Goal: Obtain resource: Download file/media

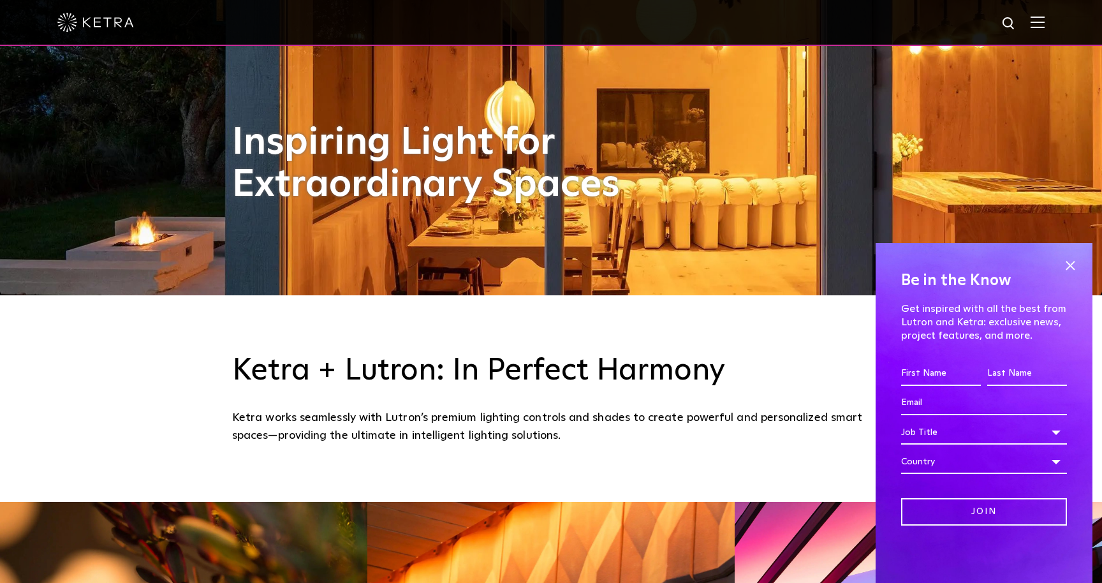
scroll to position [209, 0]
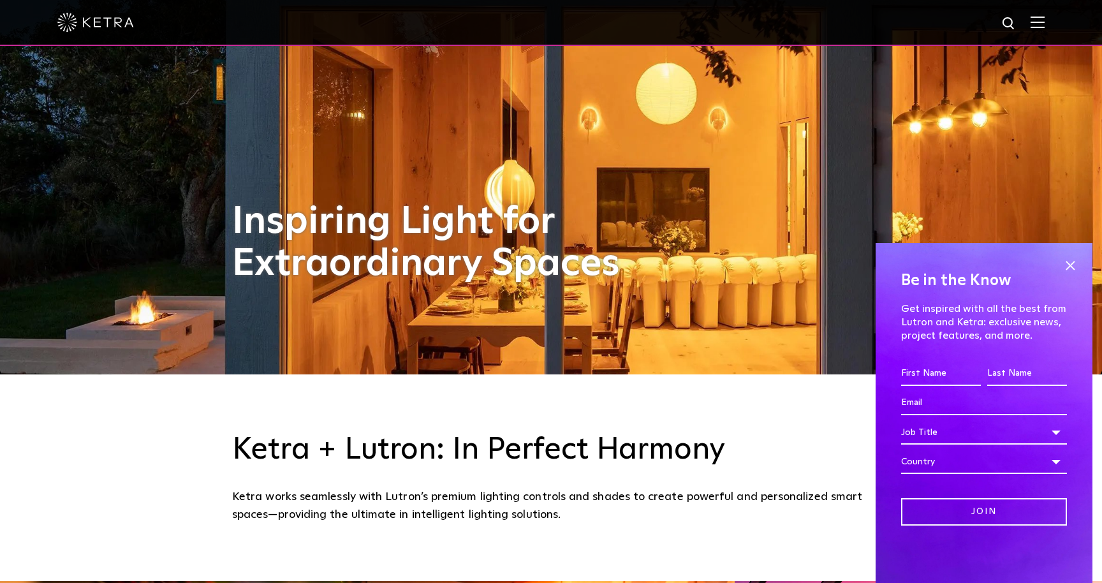
click at [1035, 27] on img at bounding box center [1038, 22] width 14 height 12
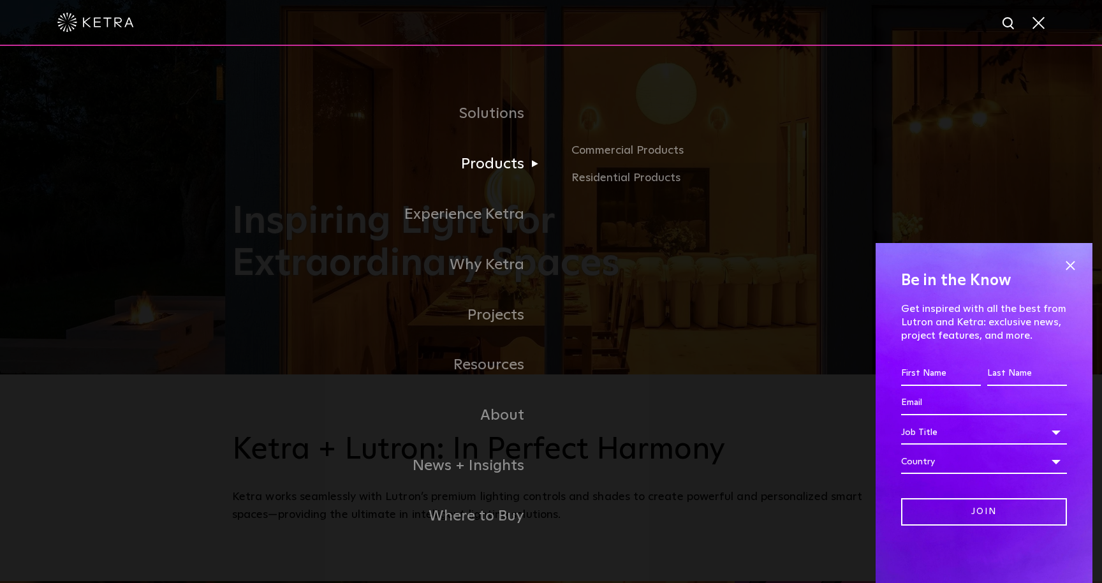
click at [503, 164] on link "Products" at bounding box center [391, 164] width 319 height 50
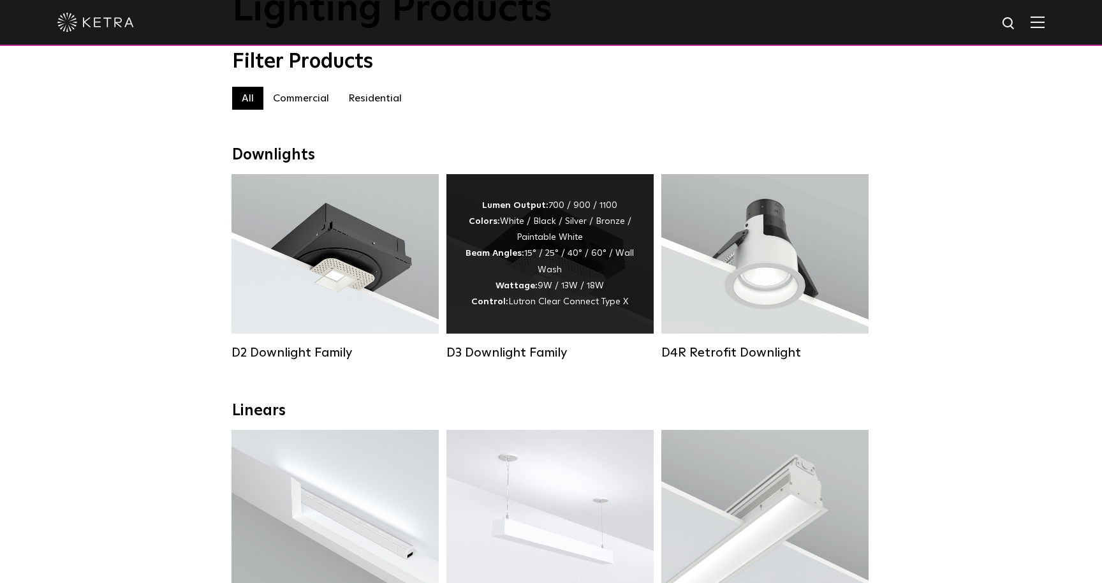
scroll to position [129, 0]
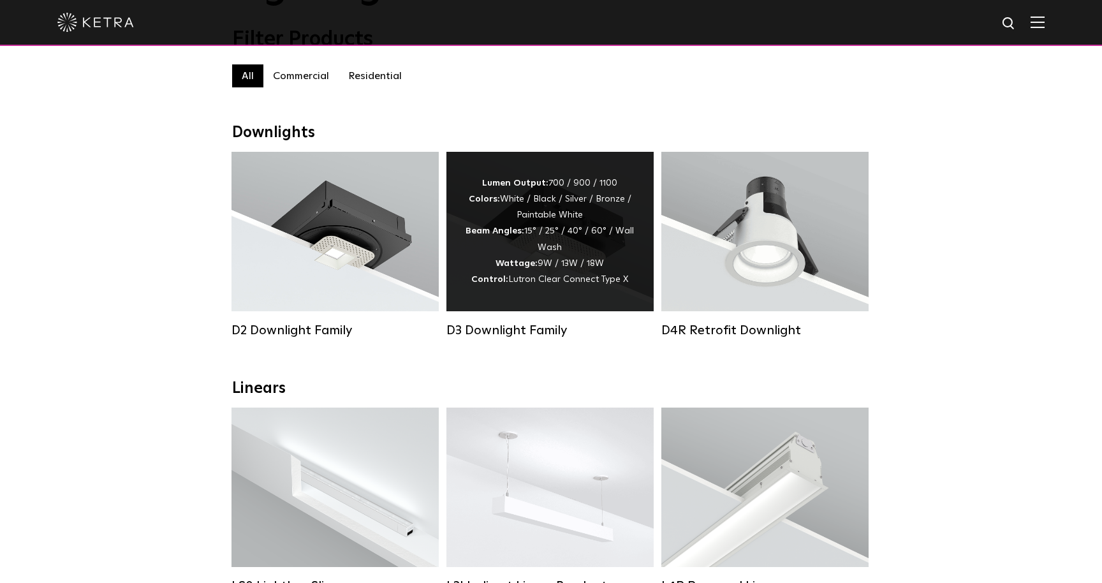
click at [525, 291] on div "Lumen Output: 700 / 900 / 1100 Colors: White / Black / Silver / Bronze / Painta…" at bounding box center [549, 231] width 207 height 159
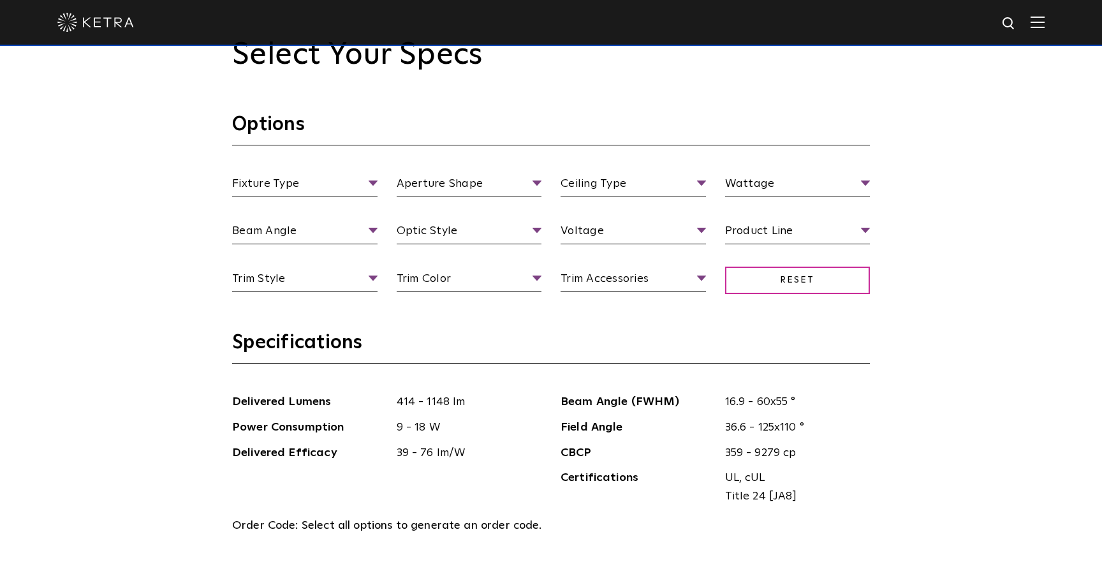
scroll to position [1244, 0]
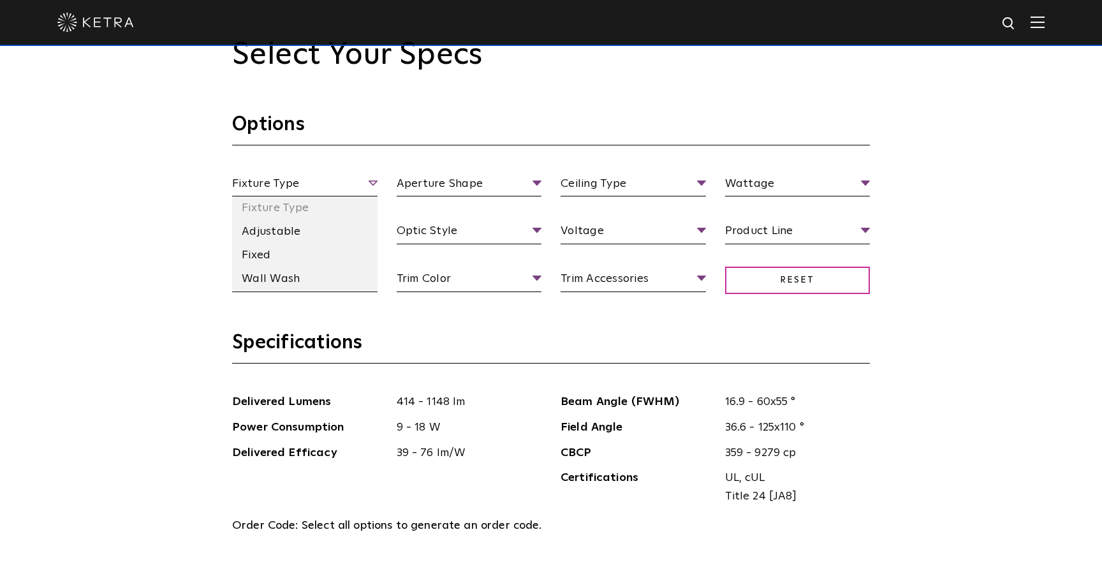
click at [370, 179] on span "Fixture Type" at bounding box center [304, 186] width 145 height 22
click at [293, 231] on li "Adjustable" at bounding box center [304, 232] width 145 height 24
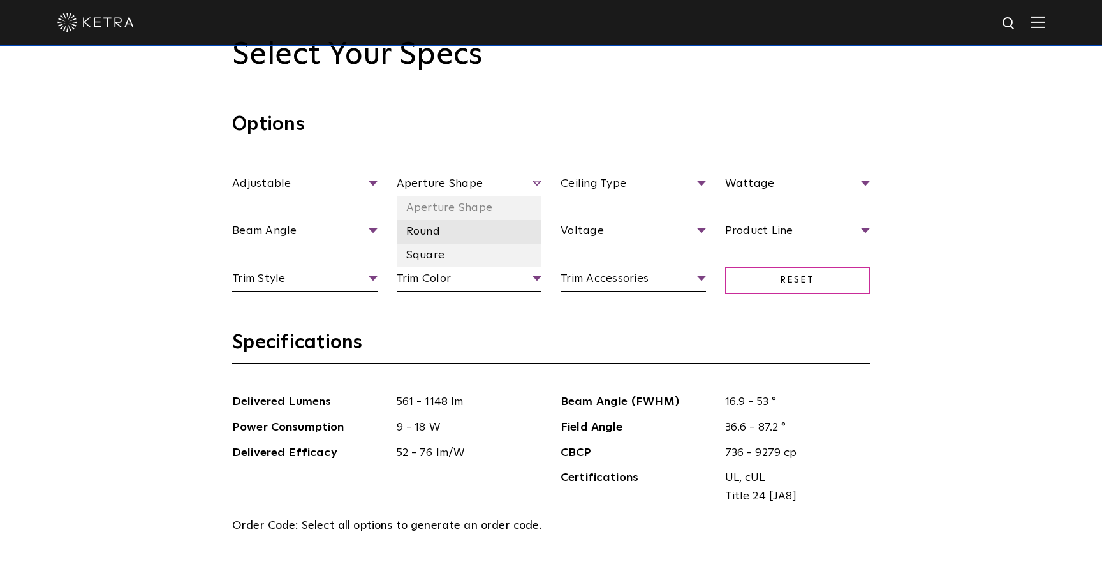
click at [426, 234] on li "Round" at bounding box center [469, 232] width 145 height 24
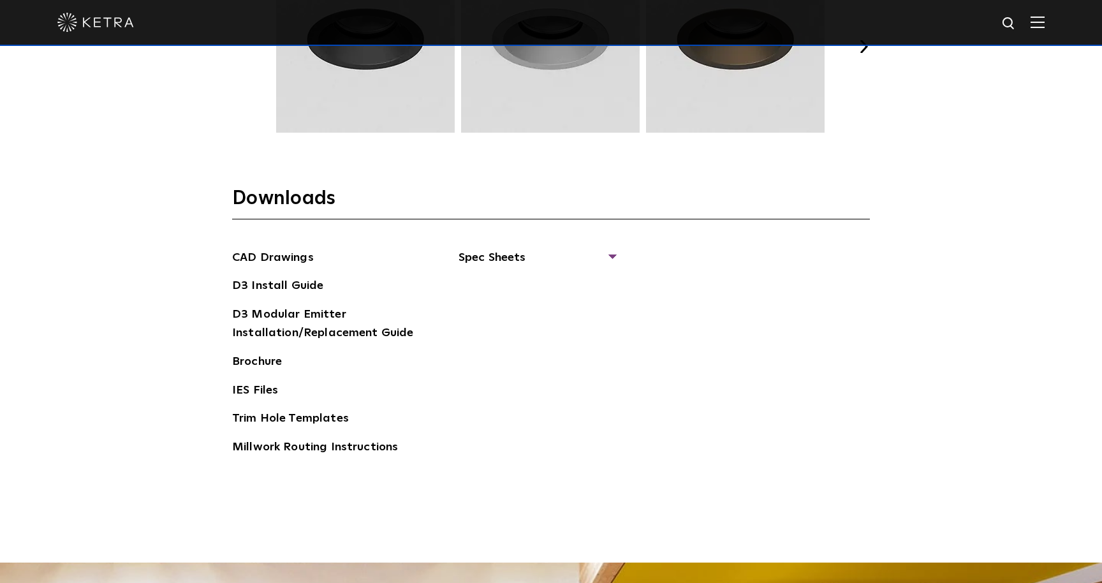
scroll to position [1949, 0]
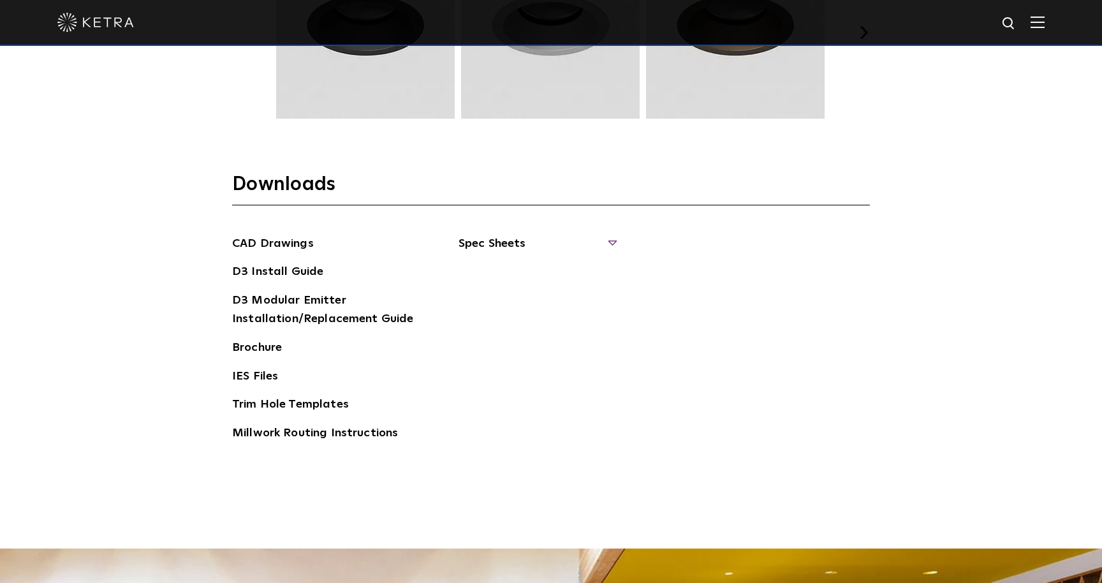
click at [612, 237] on span "Spec Sheets" at bounding box center [537, 249] width 156 height 28
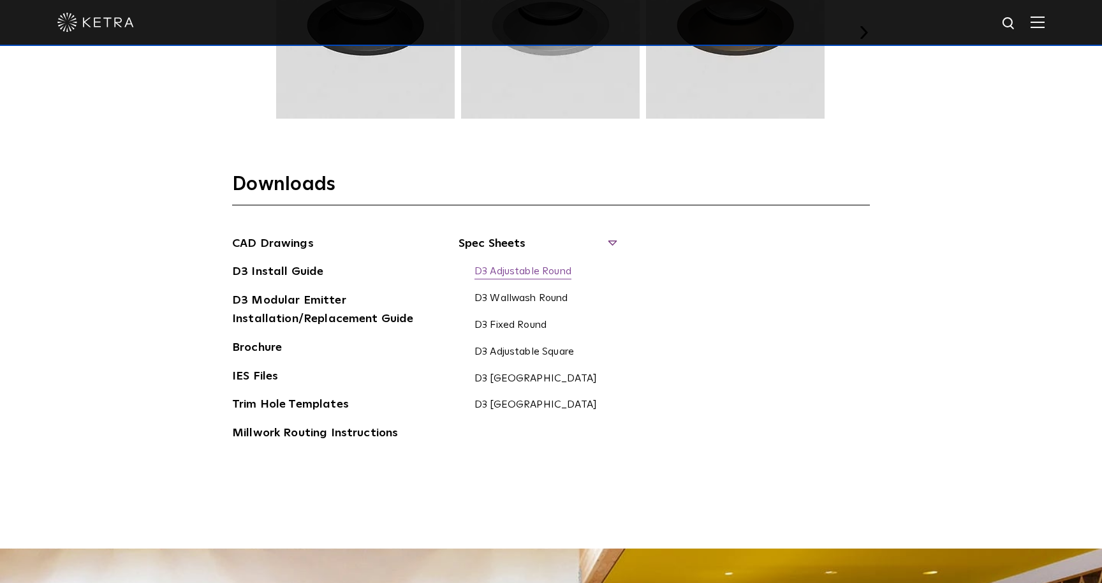
click at [552, 266] on link "D3 Adjustable Round" at bounding box center [522, 272] width 97 height 14
